Goal: Ask a question

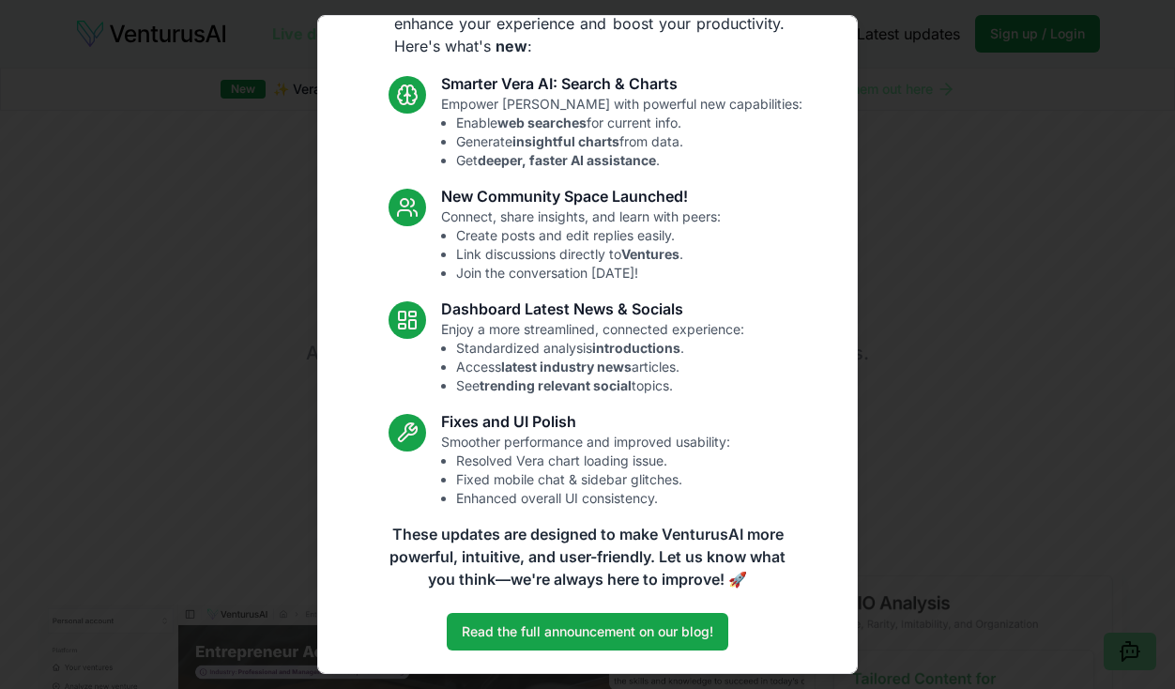
scroll to position [94, 0]
click at [645, 640] on link "Read the full announcement on our blog!" at bounding box center [587, 632] width 281 height 38
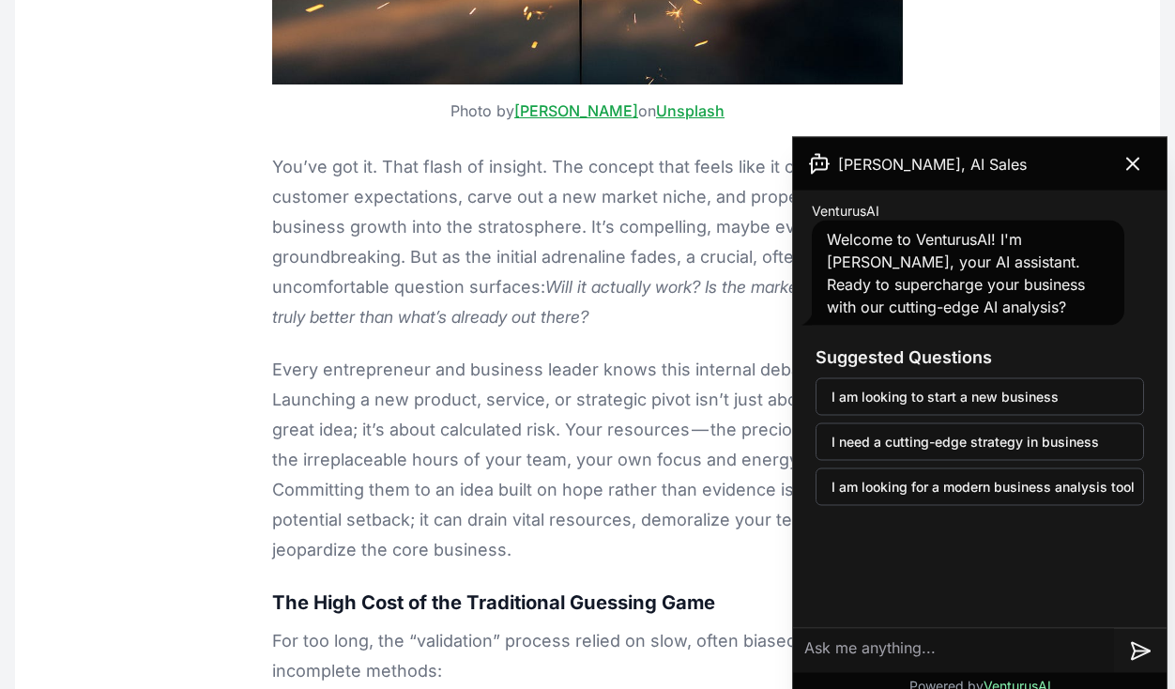
scroll to position [748, 0]
click at [1137, 160] on icon at bounding box center [1132, 164] width 23 height 23
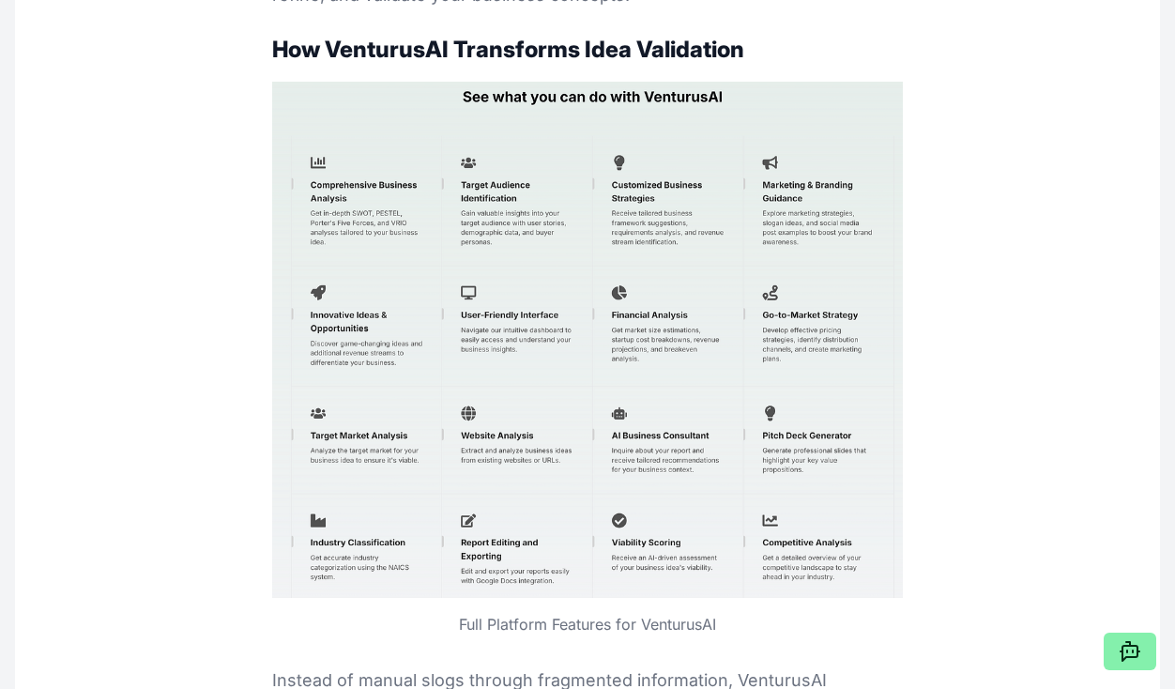
scroll to position [2288, 0]
click at [326, 147] on img at bounding box center [587, 341] width 630 height 516
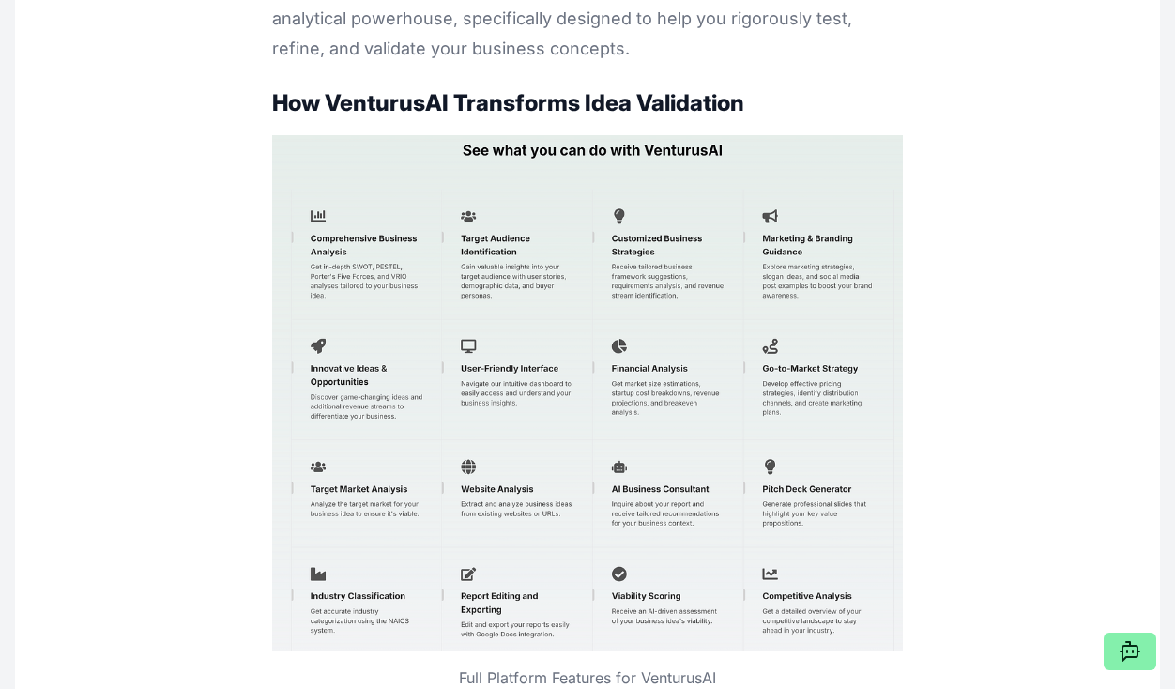
scroll to position [2238, 0]
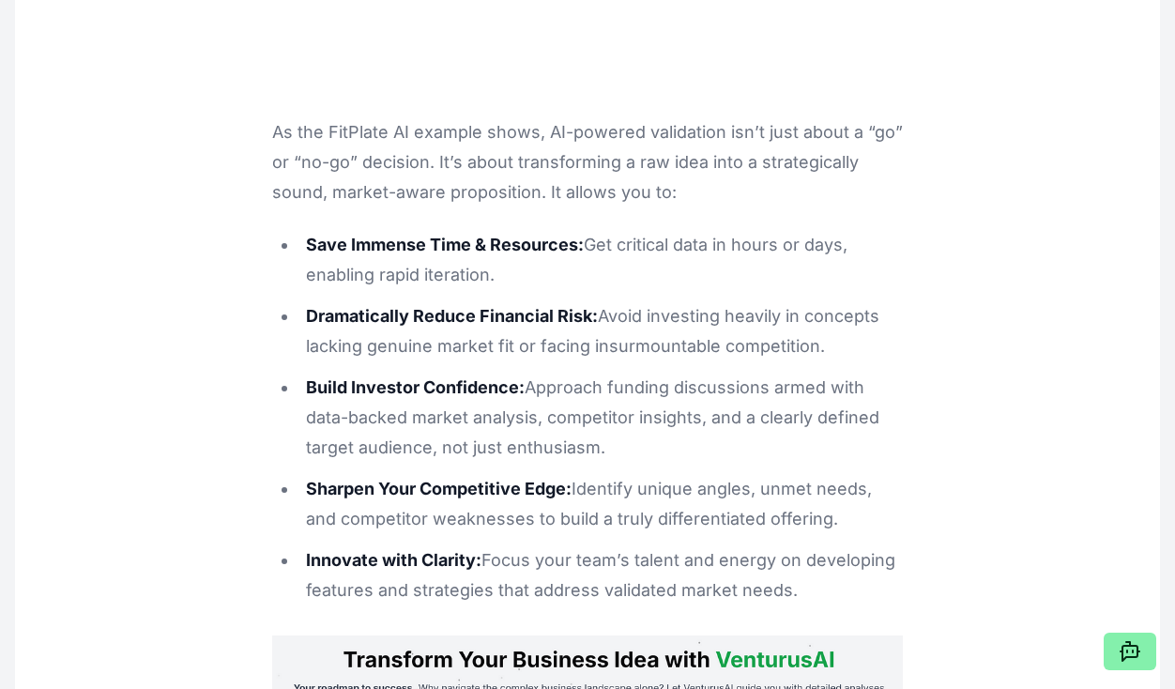
scroll to position [6717, 0]
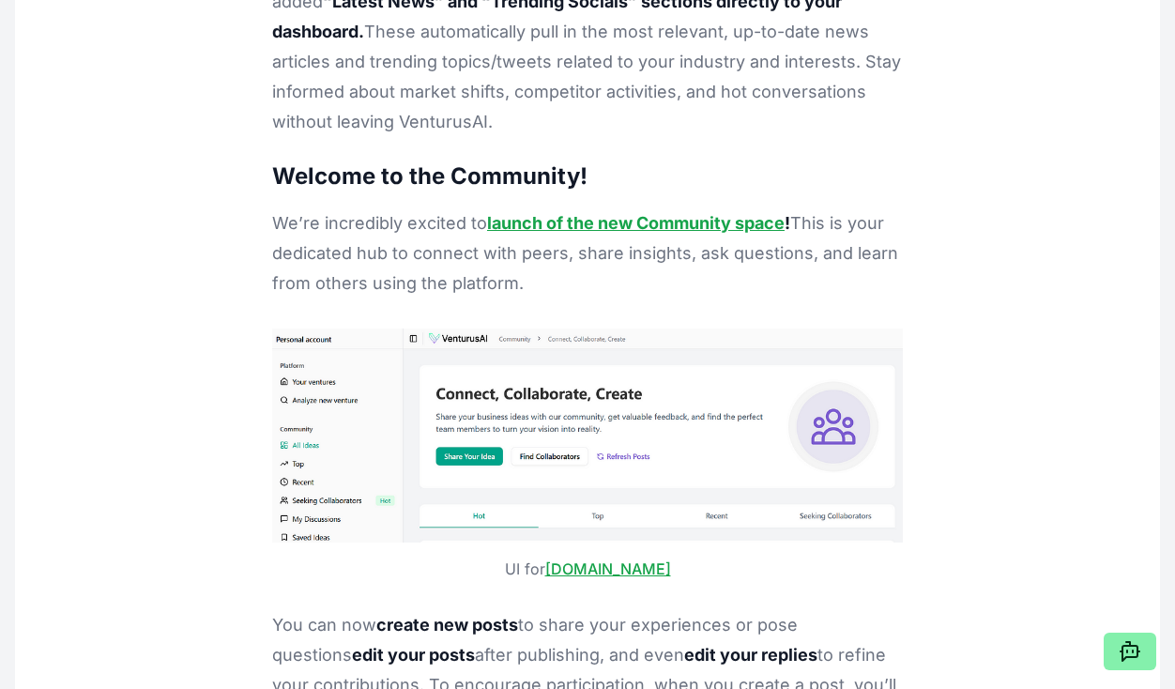
scroll to position [11073, 0]
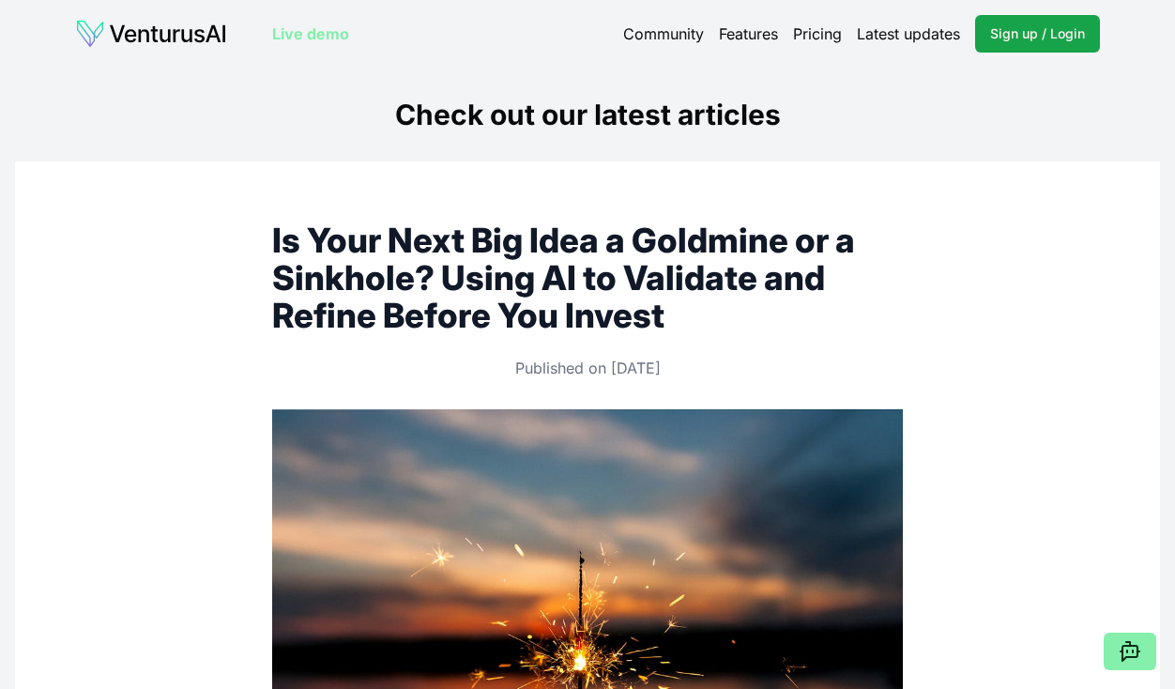
click at [1131, 650] on icon at bounding box center [1129, 651] width 23 height 23
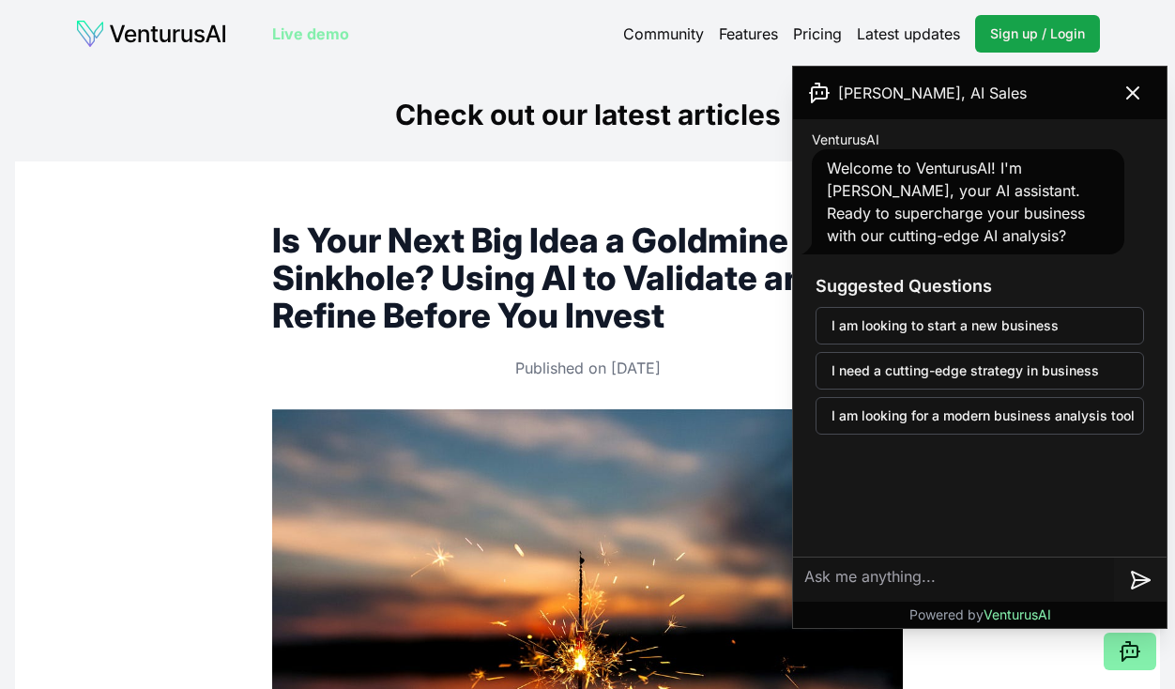
click at [1048, 324] on button "I am looking to start a new business" at bounding box center [979, 326] width 328 height 38
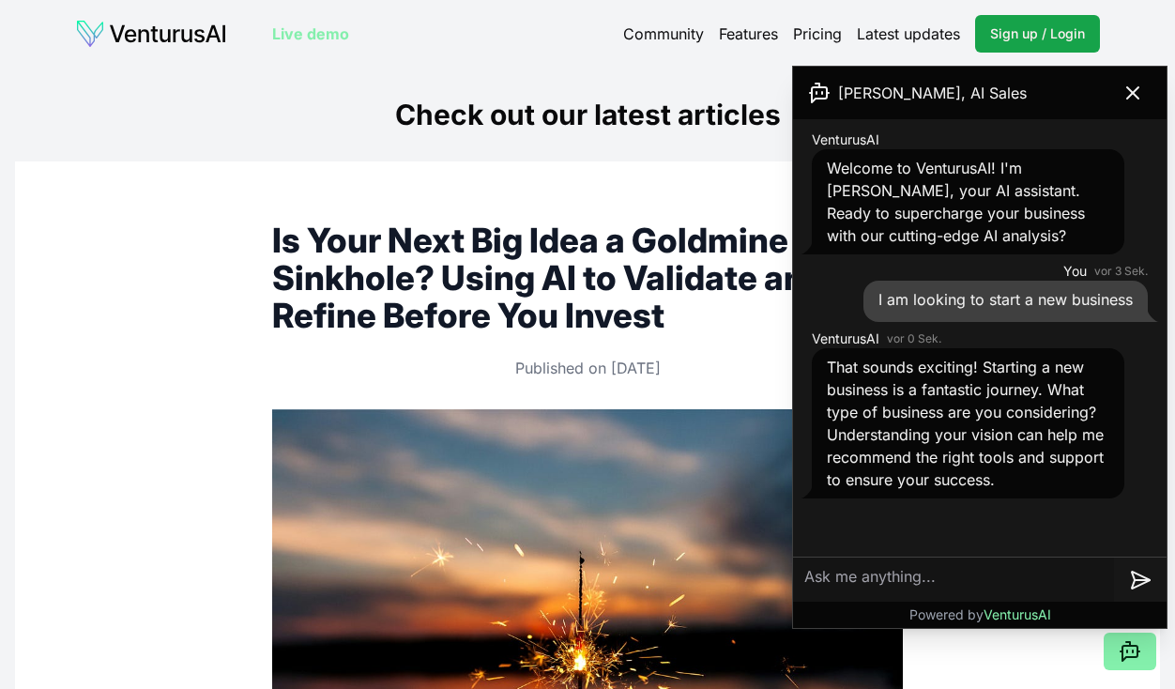
click at [973, 571] on textarea at bounding box center [953, 579] width 321 height 45
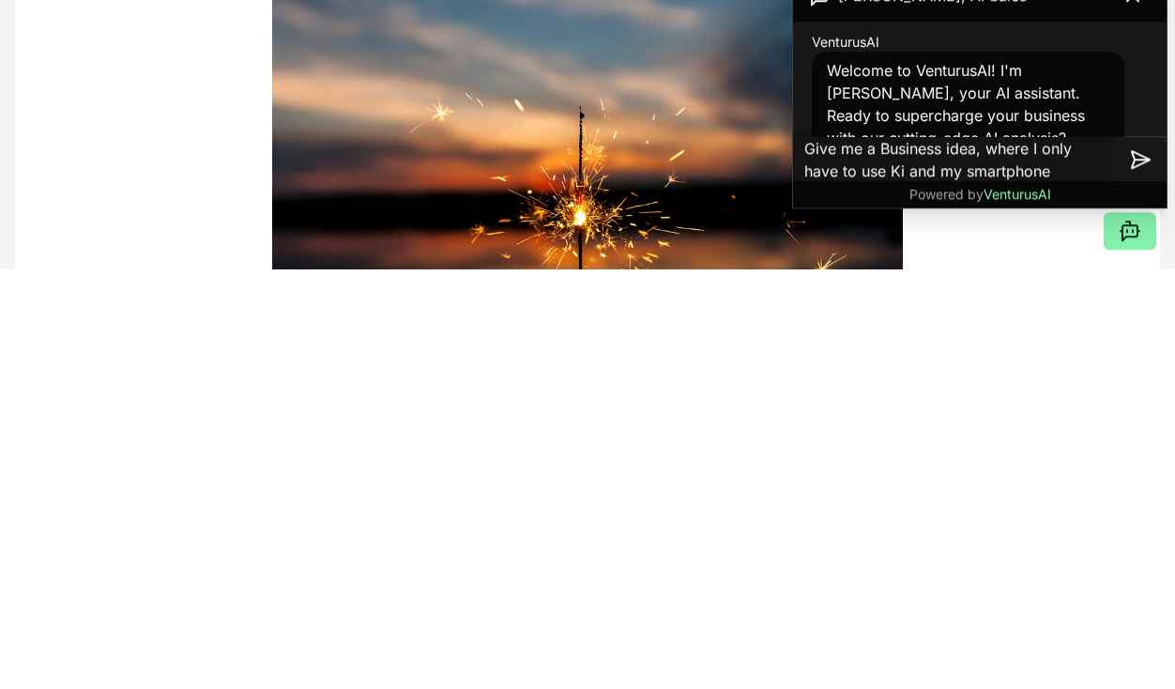
type textarea "Give me a Business idea, where I only have to use Ki and my smartphone"
click at [1137, 569] on icon at bounding box center [1140, 580] width 23 height 23
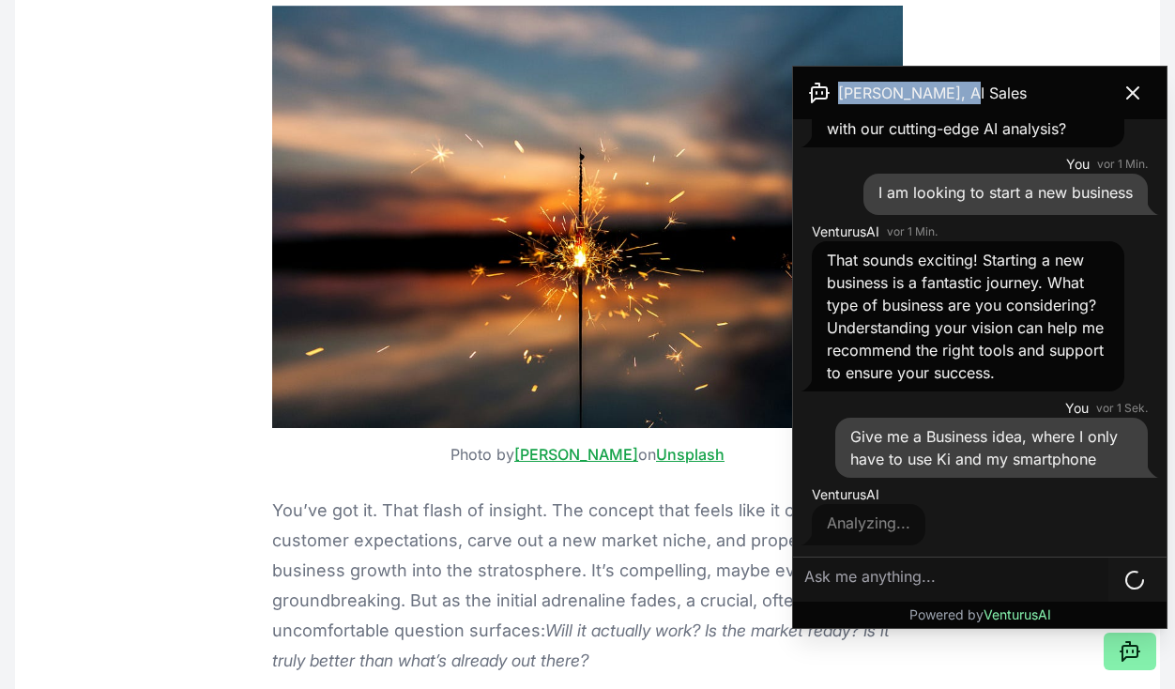
scroll to position [393, 0]
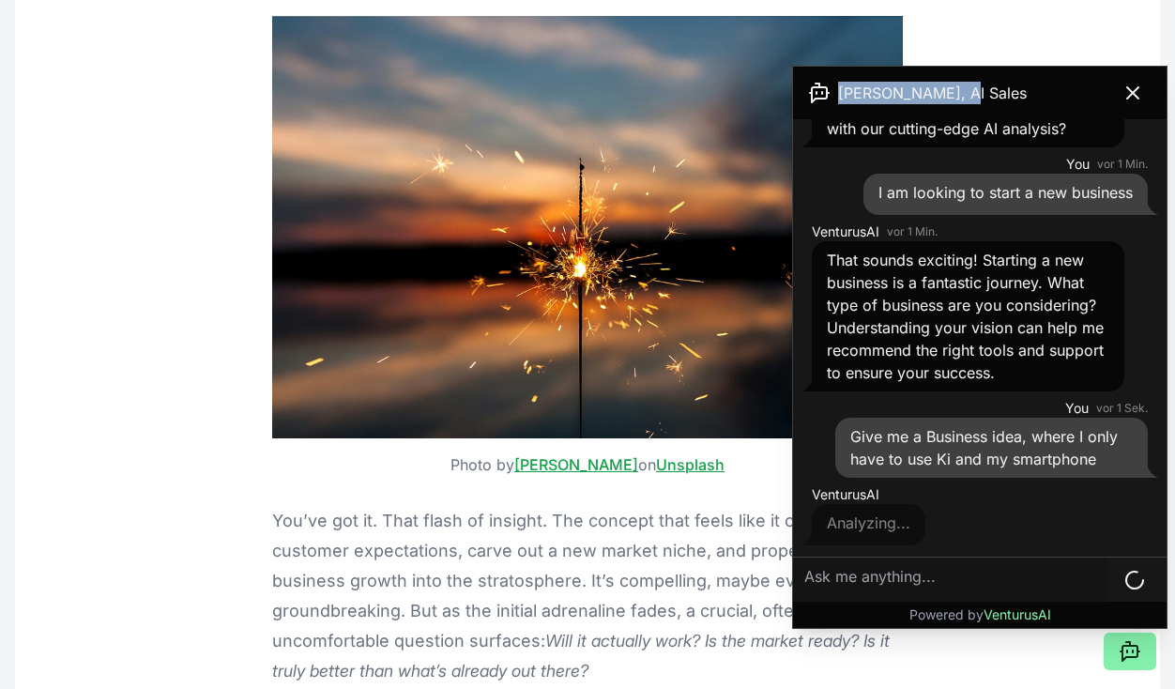
click at [1068, 126] on div "Welcome to VenturusAI! I'm [PERSON_NAME], your AI assistant. Ready to superchar…" at bounding box center [968, 94] width 312 height 105
click at [1066, 130] on div "Welcome to VenturusAI! I'm [PERSON_NAME], your AI assistant. Ready to superchar…" at bounding box center [968, 94] width 312 height 105
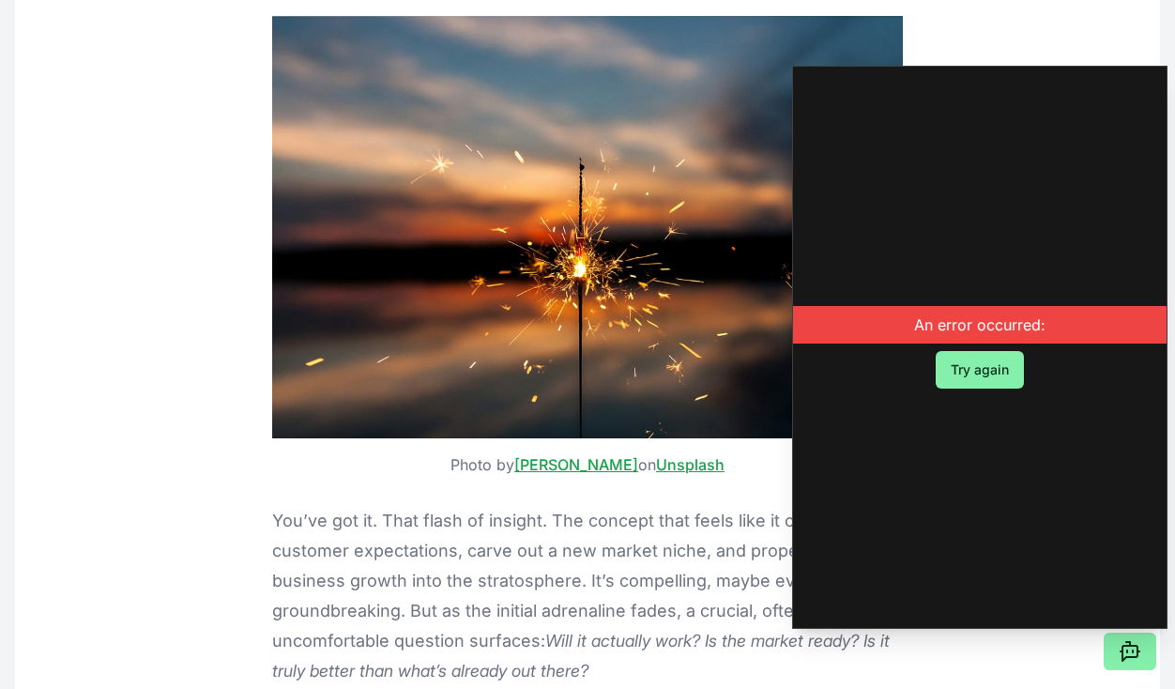
click at [994, 368] on button "Try again" at bounding box center [979, 370] width 88 height 38
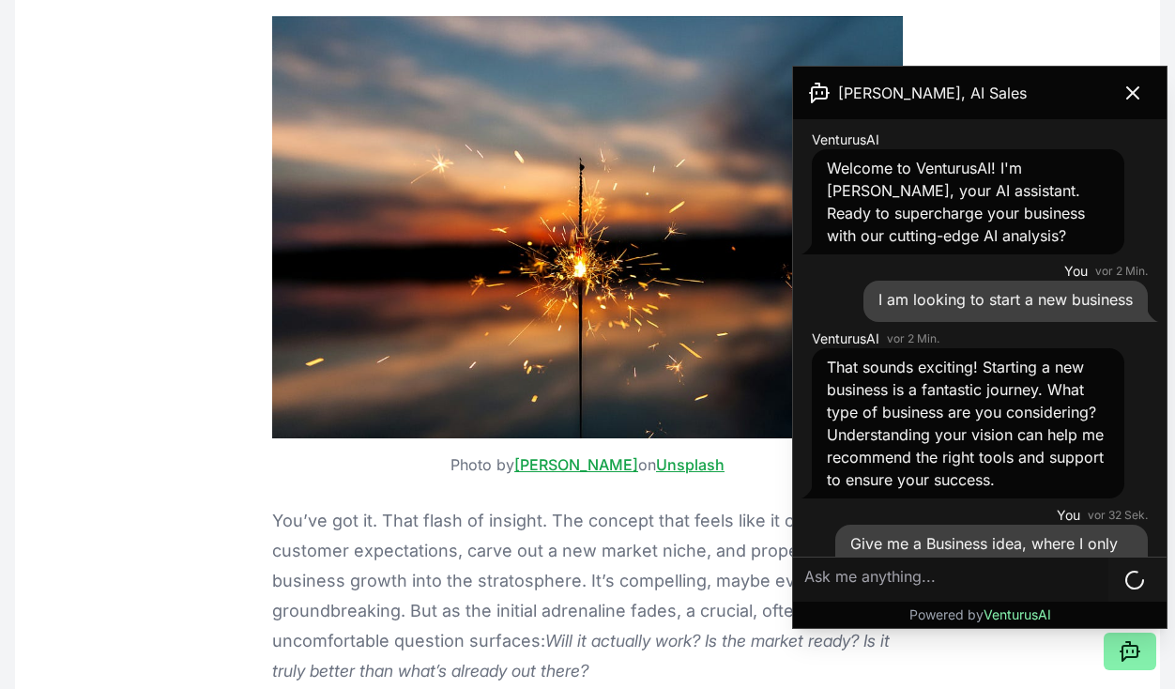
scroll to position [0, 0]
click at [1133, 87] on icon at bounding box center [1132, 93] width 23 height 23
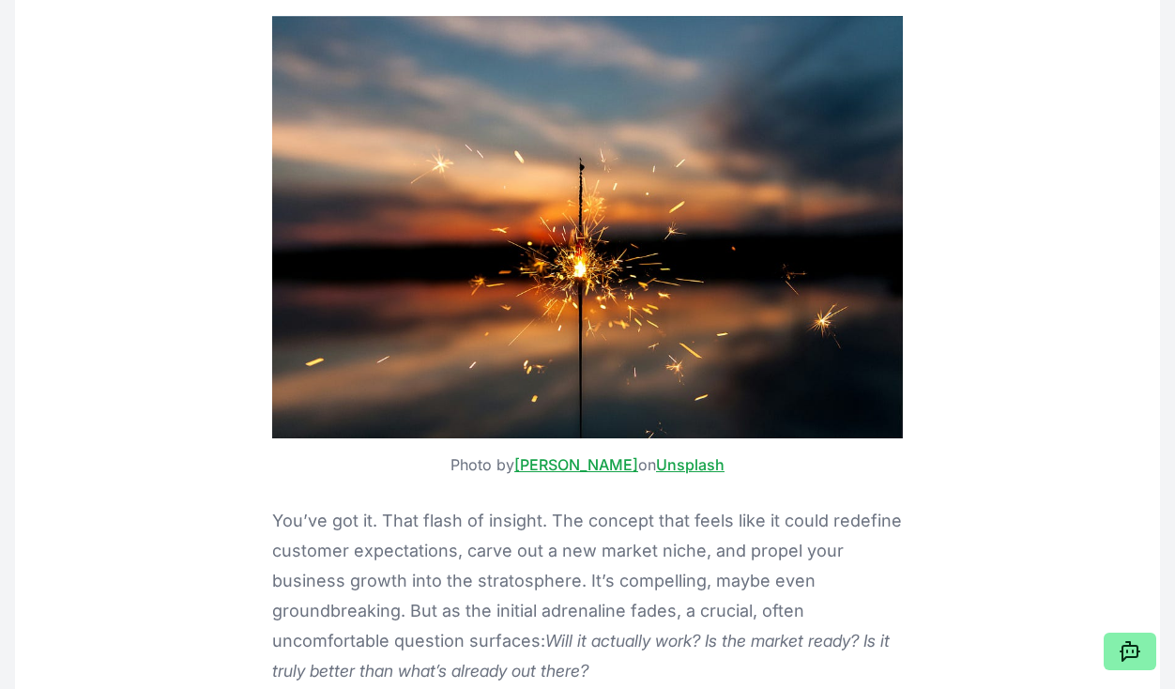
click at [1137, 641] on icon at bounding box center [1129, 651] width 23 height 23
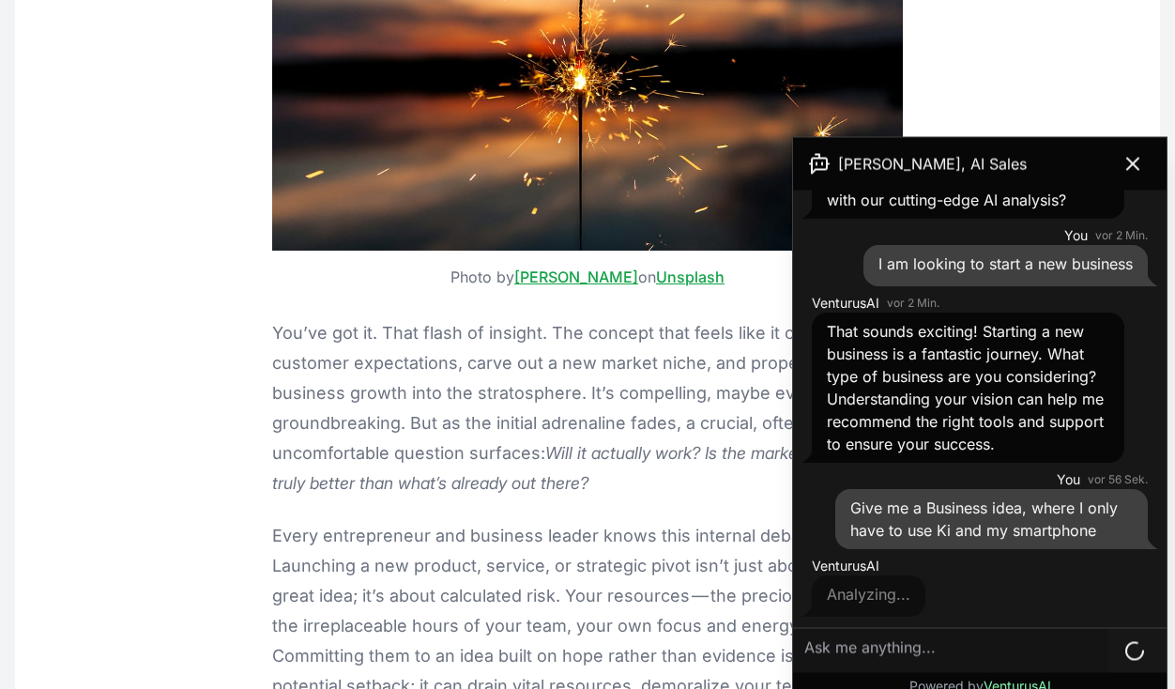
scroll to position [585, 0]
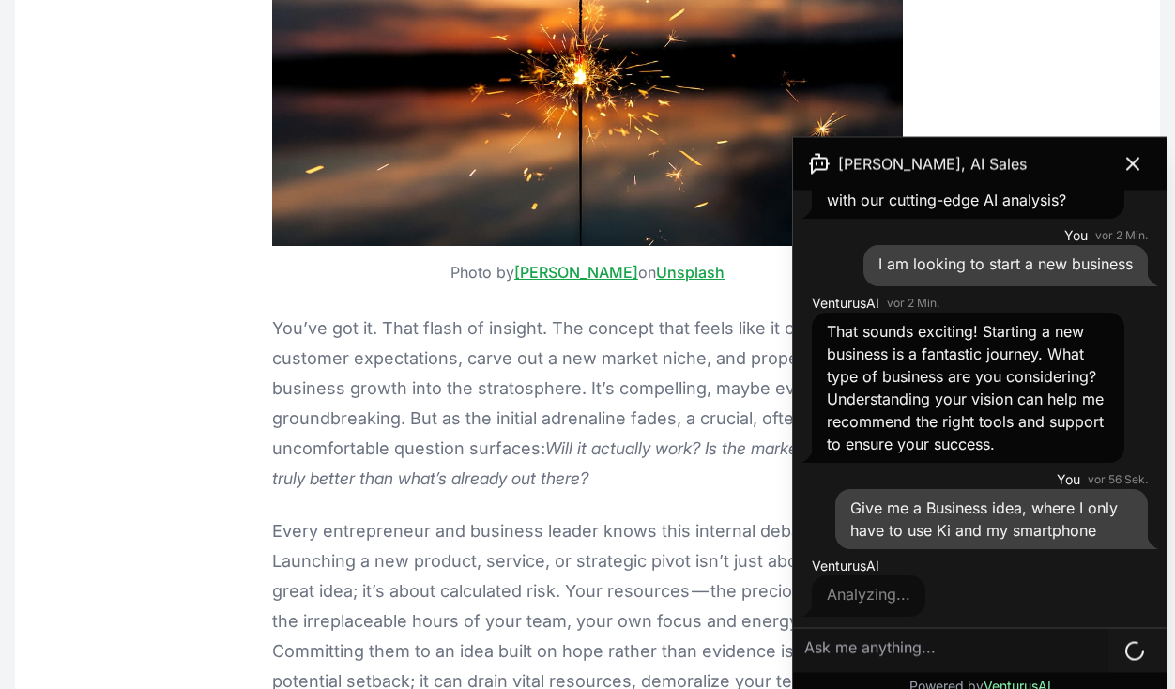
click at [1129, 159] on icon at bounding box center [1132, 164] width 11 height 11
